Goal: Task Accomplishment & Management: Manage account settings

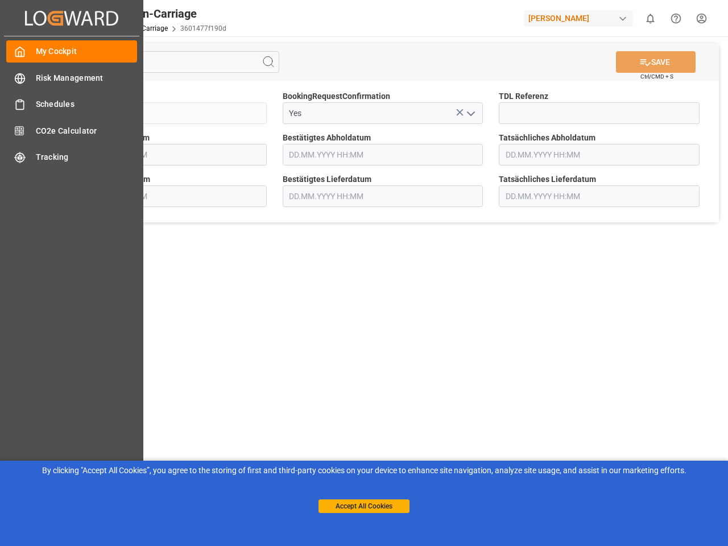
type input "[DATE] 00:00"
click at [364, 273] on main "SAVE Ctrl/CMD + S Sendung QKA25-010402 BookingRequestConfirmation Yes TDL Refer…" at bounding box center [383, 287] width 686 height 503
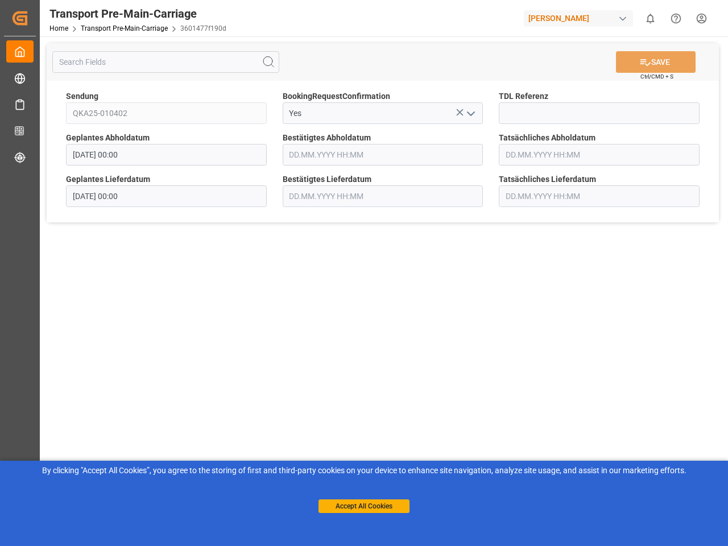
click at [28, 18] on icon "Created by potrace 1.15, written by [PERSON_NAME] [DATE]-[DATE]" at bounding box center [19, 18] width 17 height 18
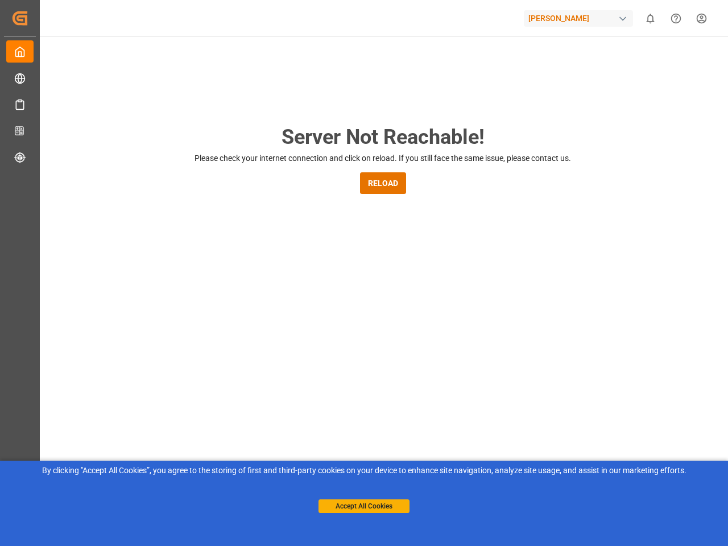
click at [581, 18] on div "[PERSON_NAME]" at bounding box center [578, 18] width 109 height 16
click at [650, 18] on html "Created by potrace 1.15, written by [PERSON_NAME] [DATE]-[DATE] Created by potr…" at bounding box center [364, 273] width 728 height 546
click at [676, 18] on icon "Help Center" at bounding box center [676, 19] width 12 height 12
click at [268, 62] on div "Server Not Reachable! Please check your internet connection and click on reload…" at bounding box center [383, 435] width 691 height 798
click at [656, 62] on div "Server Not Reachable! Please check your internet connection and click on reload…" at bounding box center [383, 435] width 691 height 798
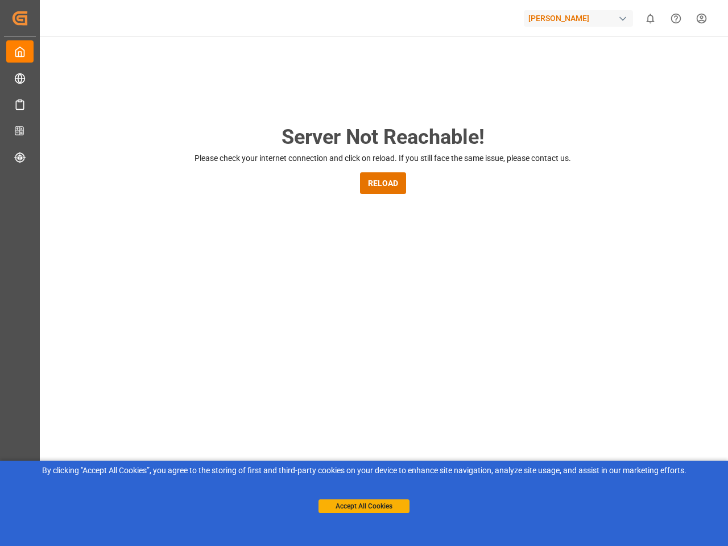
click at [460, 112] on div "Server Not Reachable! Please check your internet connection and click on reload…" at bounding box center [383, 435] width 691 height 798
click at [470, 113] on div "Server Not Reachable! Please check your internet connection and click on reload…" at bounding box center [383, 435] width 691 height 798
click at [364, 506] on button "Accept All Cookies" at bounding box center [364, 506] width 91 height 14
